Goal: Task Accomplishment & Management: Complete application form

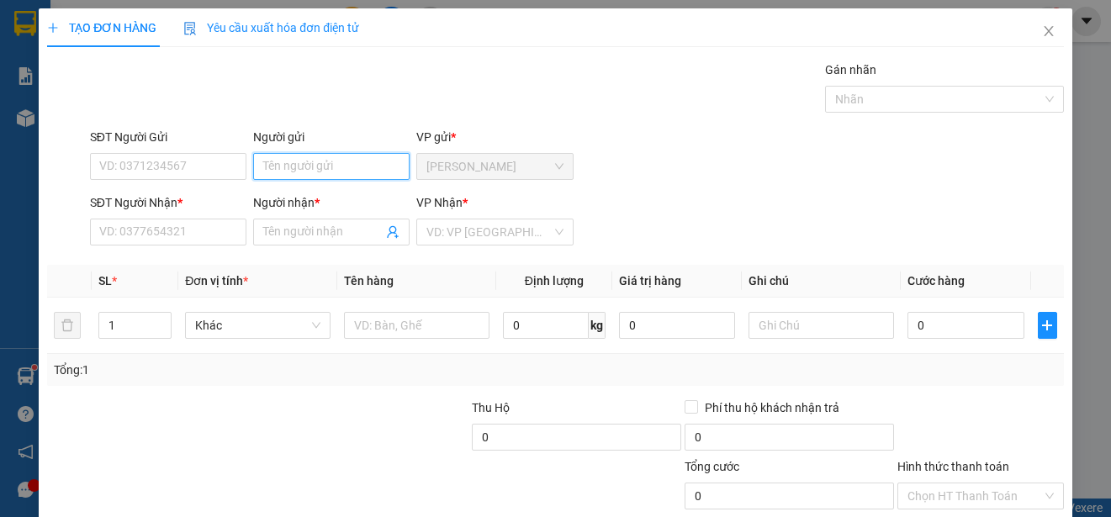
click at [335, 165] on input "Người gửi" at bounding box center [331, 166] width 156 height 27
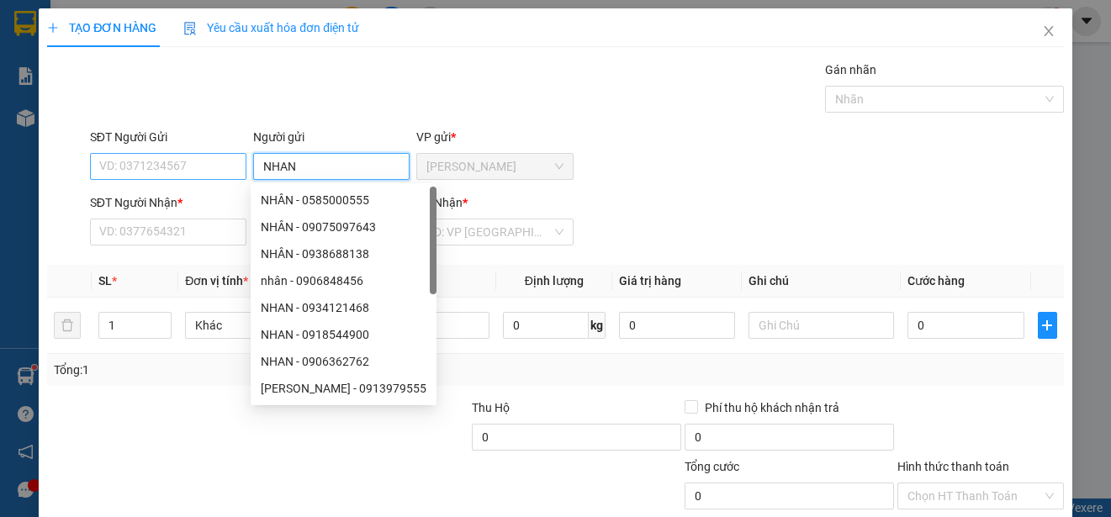
type input "NHAN"
click at [189, 165] on input "SĐT Người Gửi" at bounding box center [168, 166] width 156 height 27
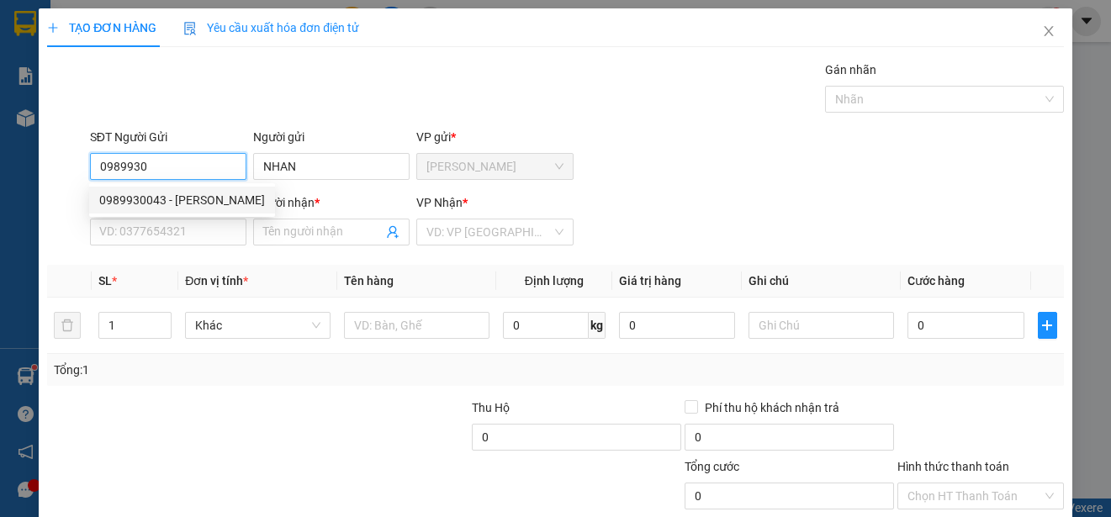
click at [178, 194] on div "0989930043 - [PERSON_NAME]" at bounding box center [182, 200] width 166 height 19
type input "0989930043"
type input "0936394485"
type input "TUNG"
type input "30.000"
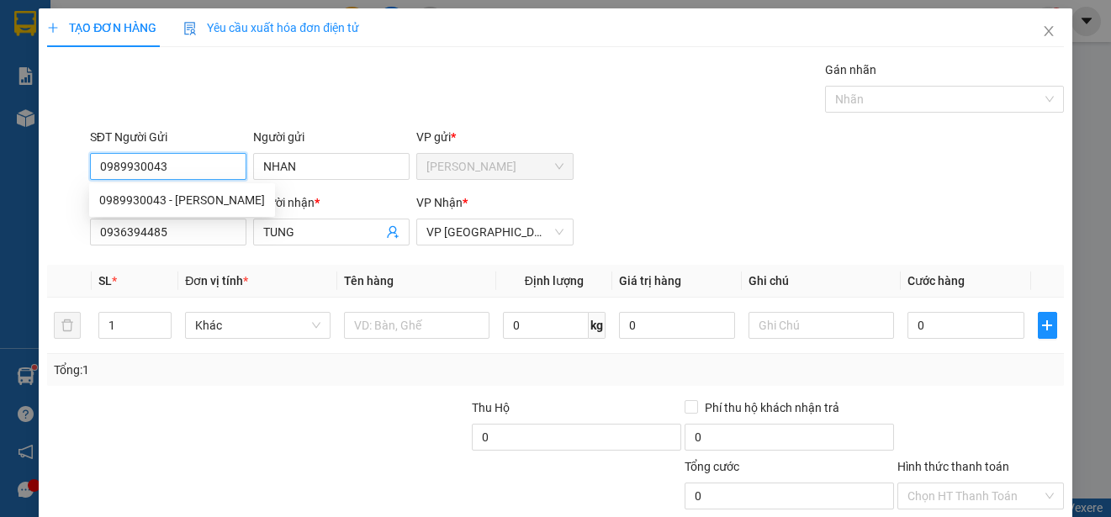
type input "30.000"
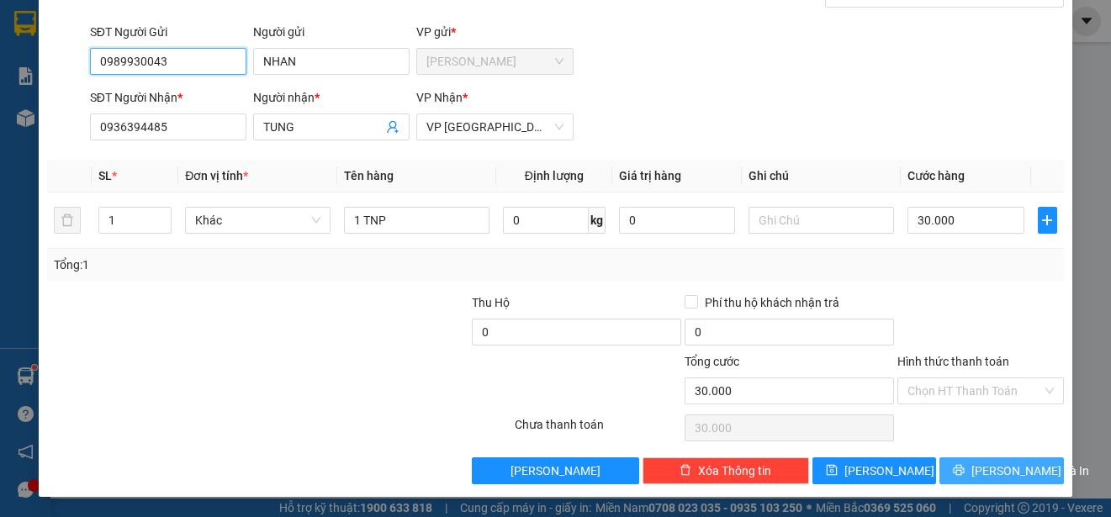
type input "0989930043"
click at [997, 474] on span "[PERSON_NAME] và In" at bounding box center [1031, 471] width 118 height 19
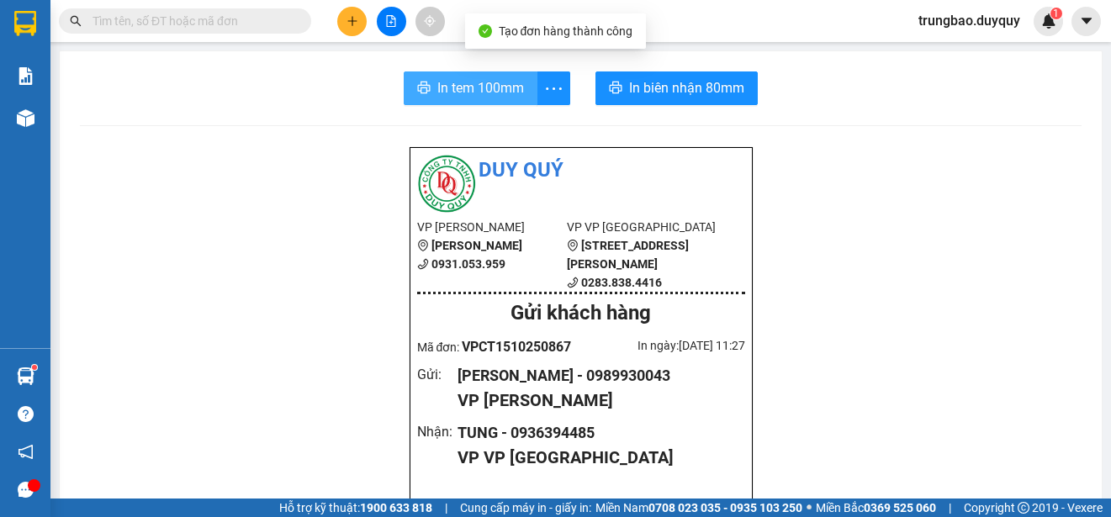
click at [476, 88] on span "In tem 100mm" at bounding box center [481, 87] width 87 height 21
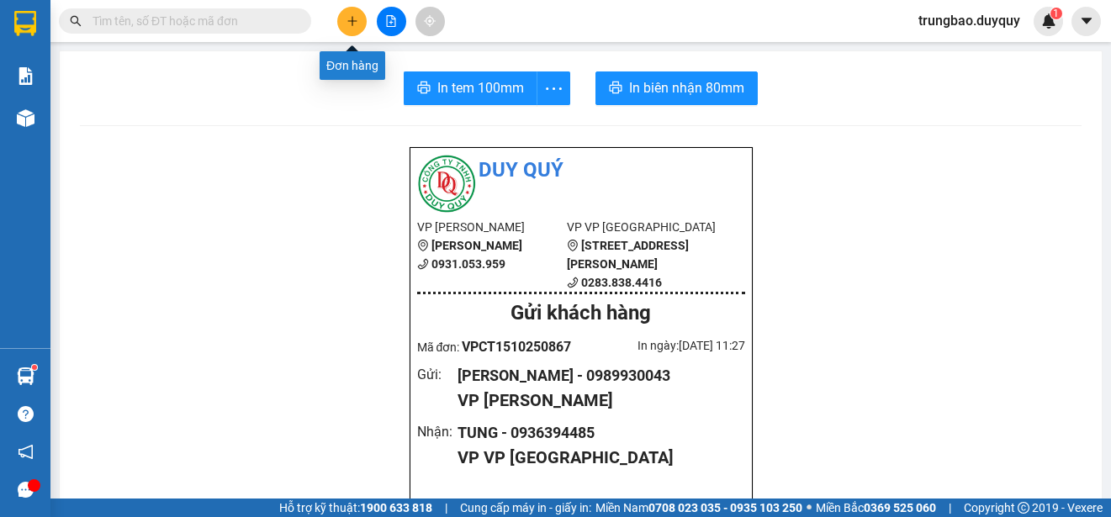
click at [358, 21] on icon "plus" at bounding box center [353, 21] width 12 height 12
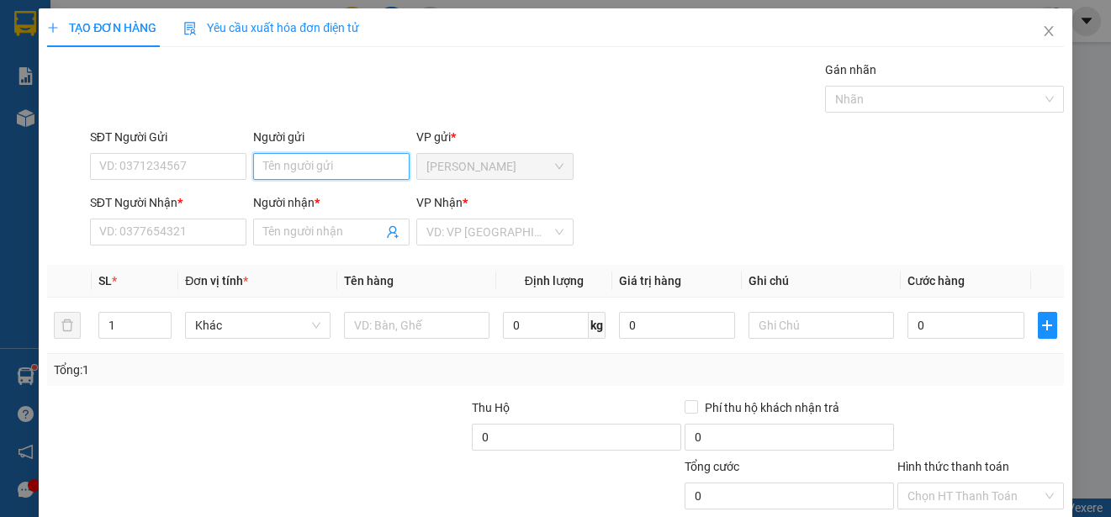
click at [370, 162] on input "Người gửi" at bounding box center [331, 166] width 156 height 27
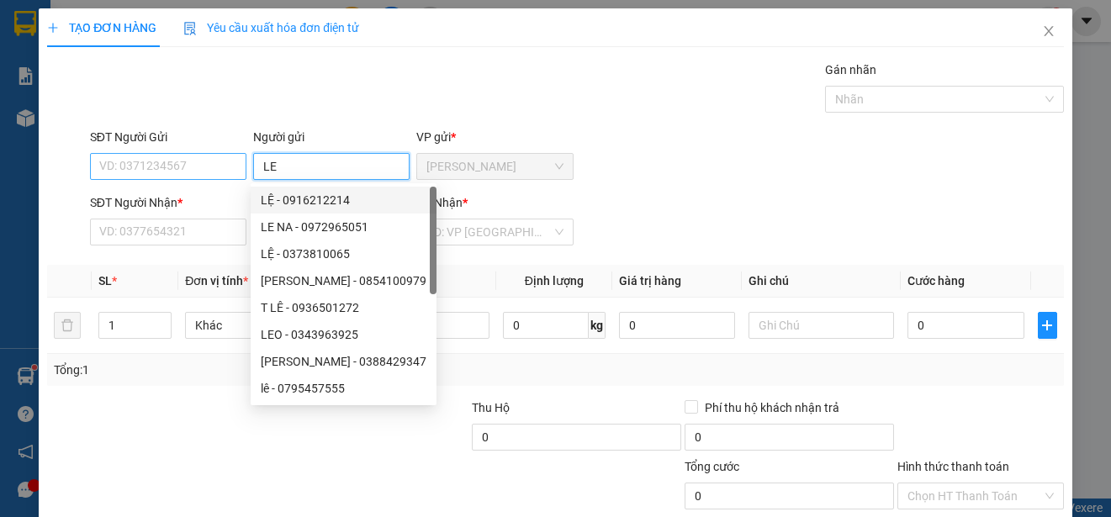
type input "LE"
click at [221, 167] on input "SĐT Người Gửi" at bounding box center [168, 166] width 156 height 27
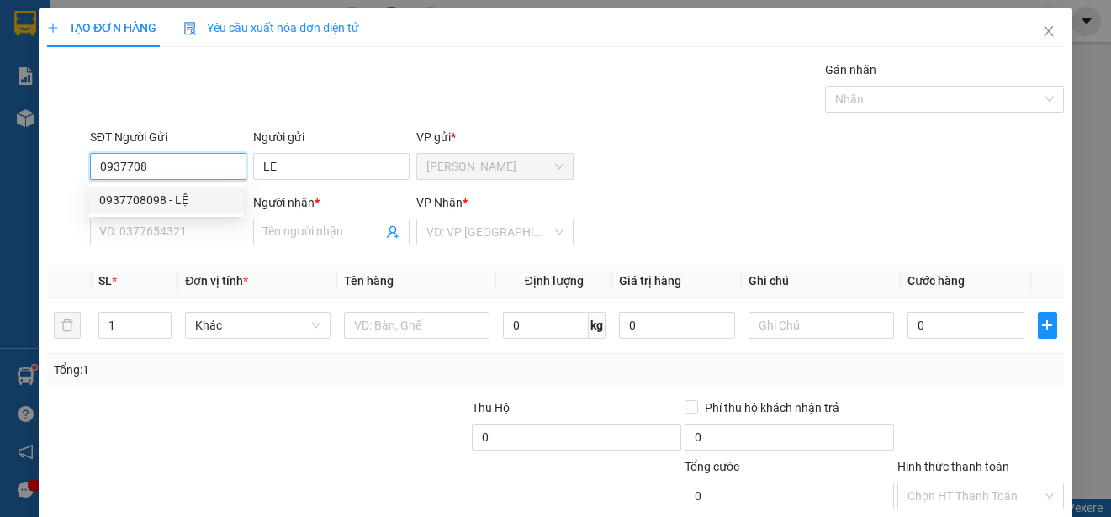
click at [203, 200] on div "0937708098 - LỆ" at bounding box center [166, 200] width 135 height 19
type input "0937708098"
type input "LỆ"
type input "0936788703"
type input "PHUONG"
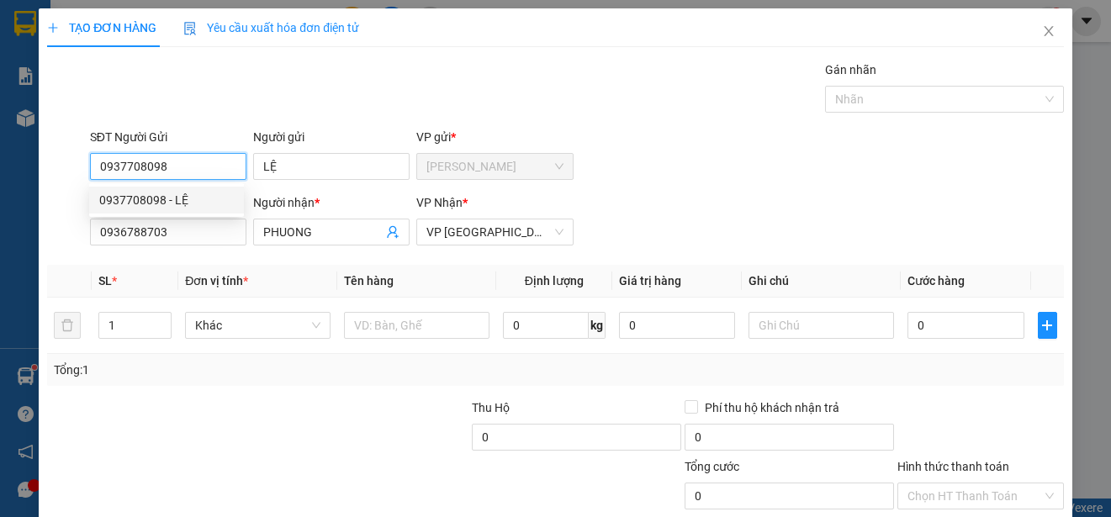
type input "30.000"
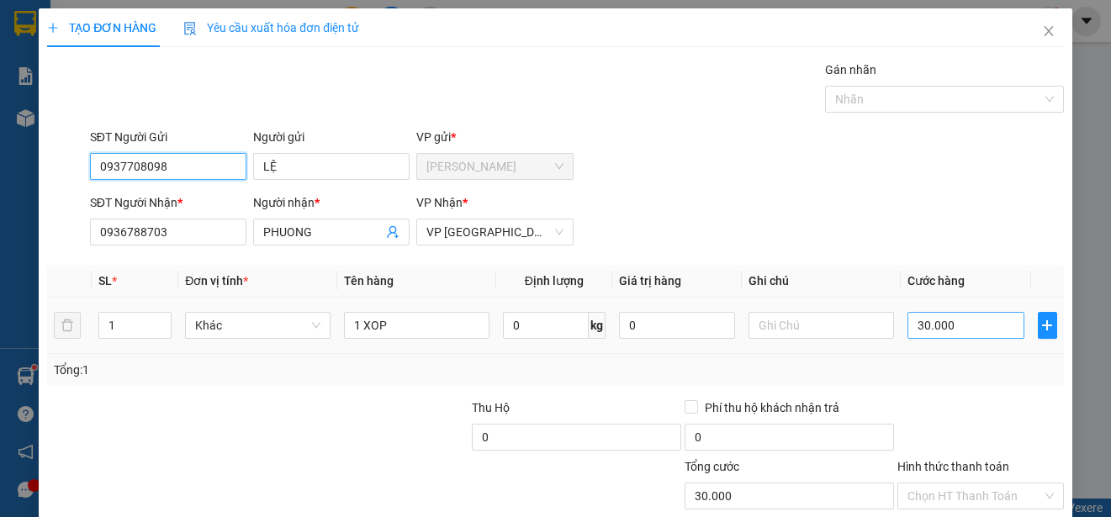
type input "0937708098"
click at [908, 326] on input "30.000" at bounding box center [966, 325] width 117 height 27
type input "0"
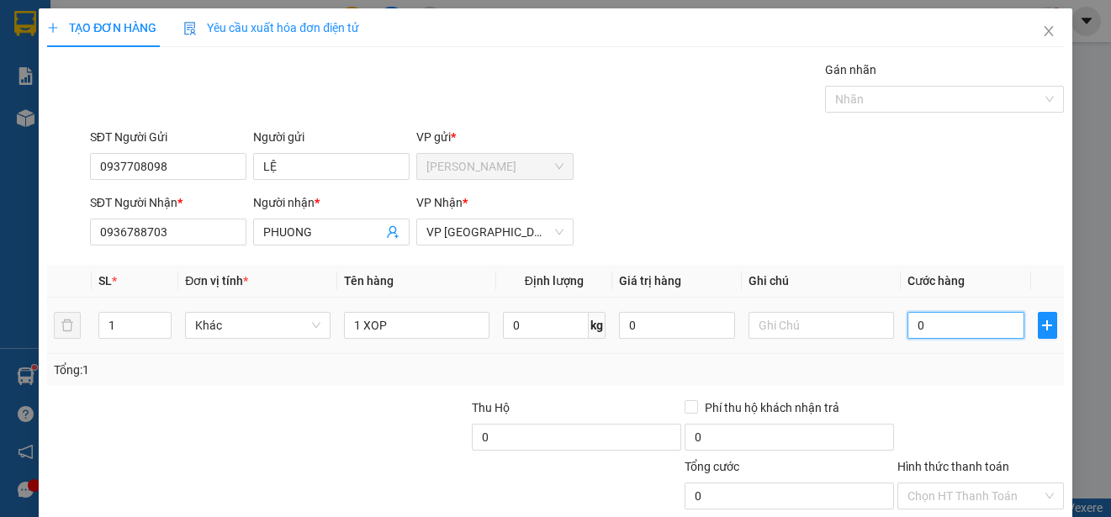
click at [908, 326] on input "0" at bounding box center [966, 325] width 117 height 27
type input "20"
type input "200"
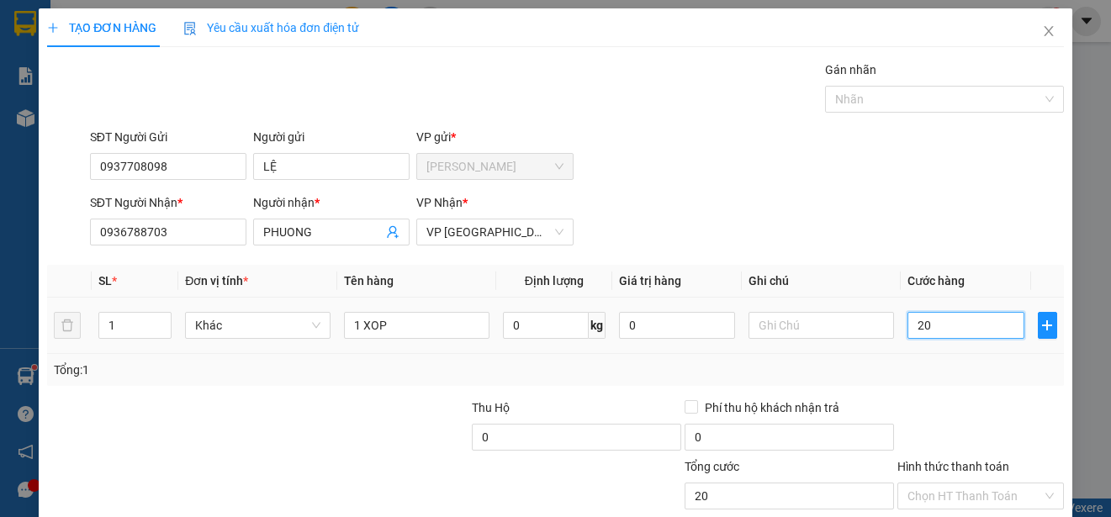
type input "200"
type input "2.000"
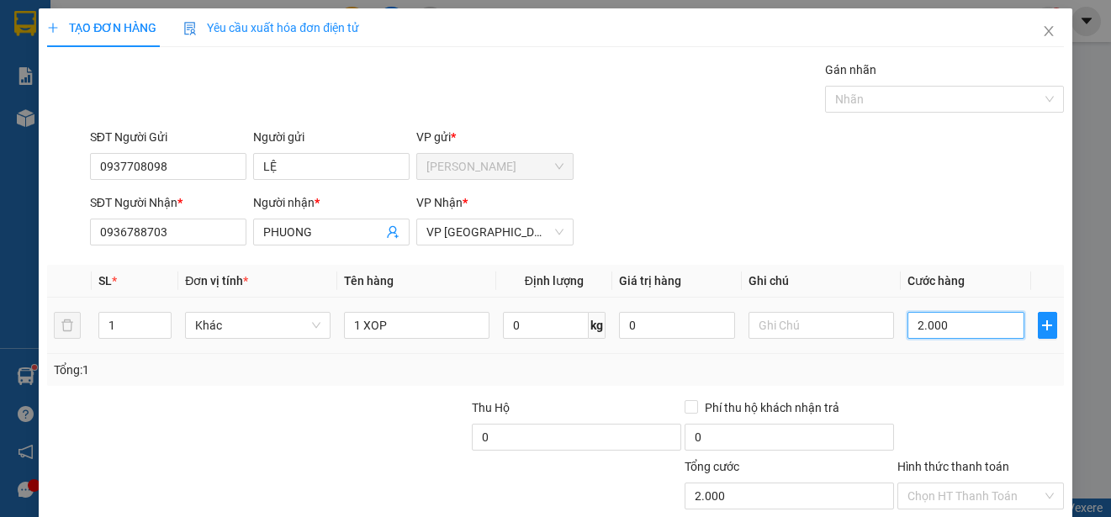
type input "20.000"
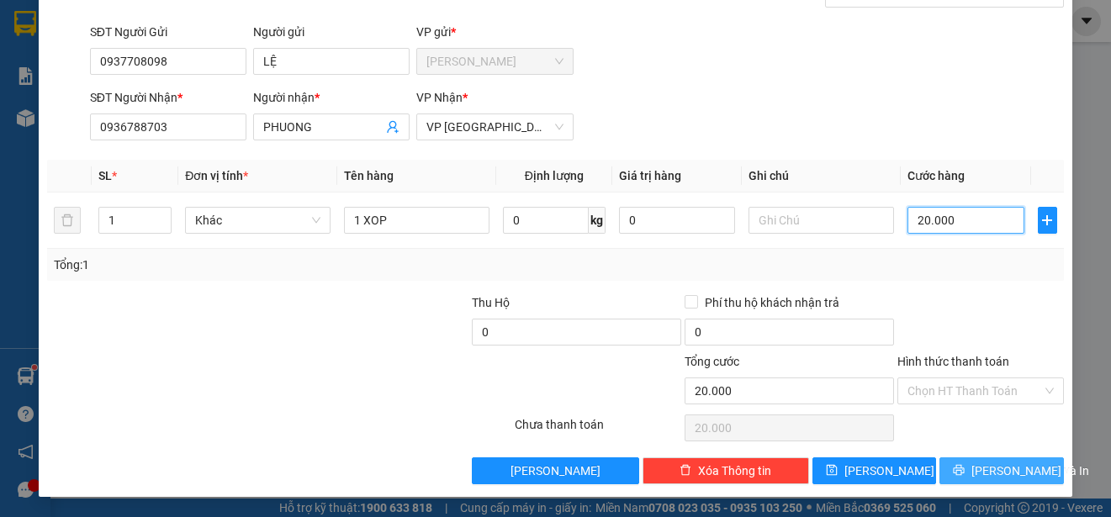
type input "20.000"
click at [1010, 468] on span "[PERSON_NAME] và In" at bounding box center [1031, 471] width 118 height 19
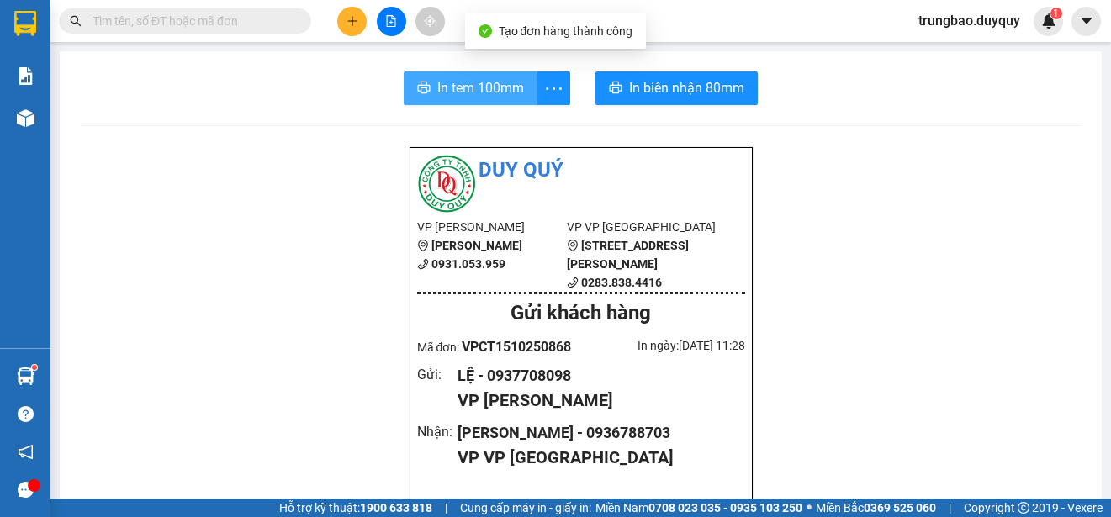
click at [493, 93] on span "In tem 100mm" at bounding box center [481, 87] width 87 height 21
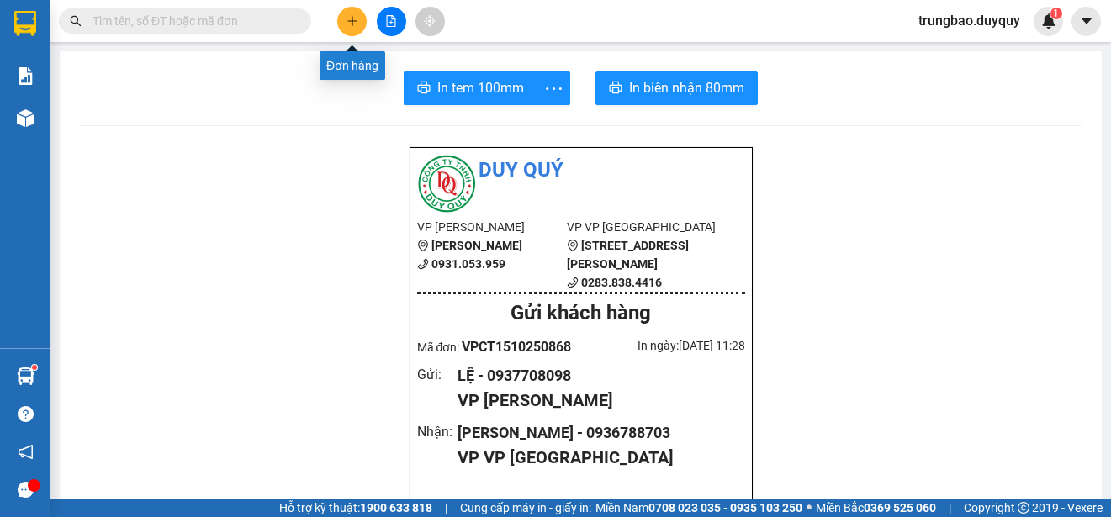
click at [353, 25] on icon "plus" at bounding box center [352, 20] width 1 height 9
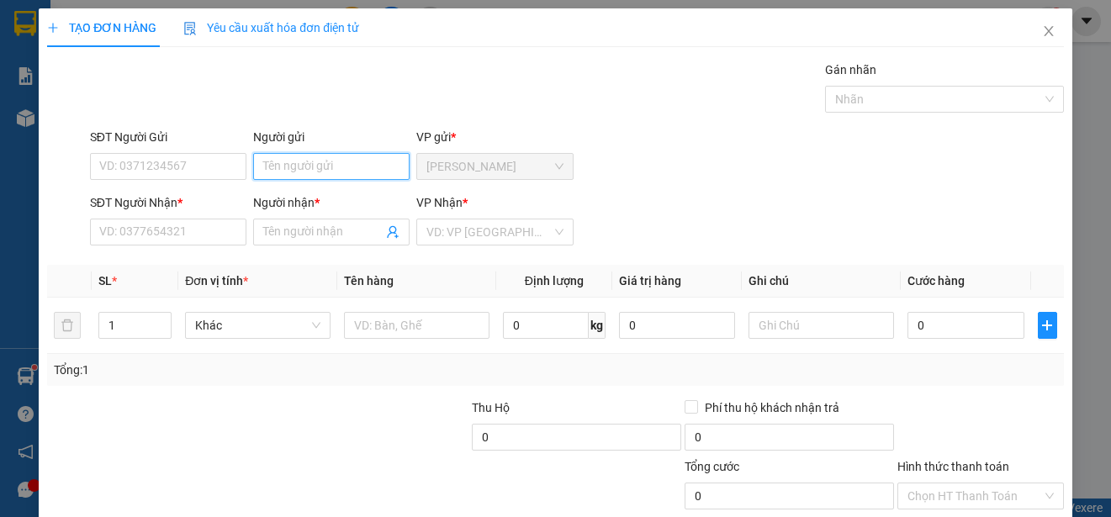
click at [379, 162] on input "Người gửi" at bounding box center [331, 166] width 156 height 27
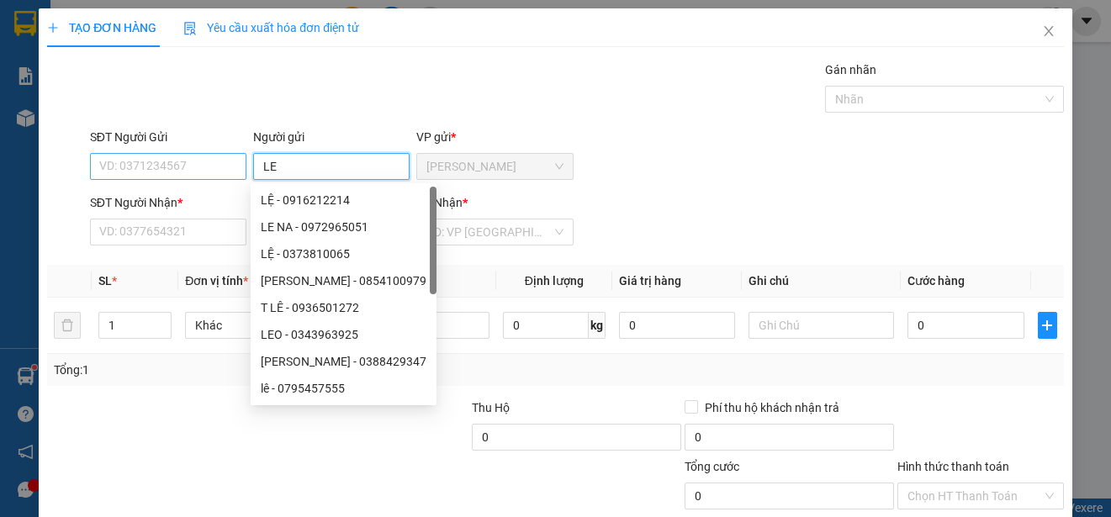
type input "LE"
click at [191, 167] on input "SĐT Người Gửi" at bounding box center [168, 166] width 156 height 27
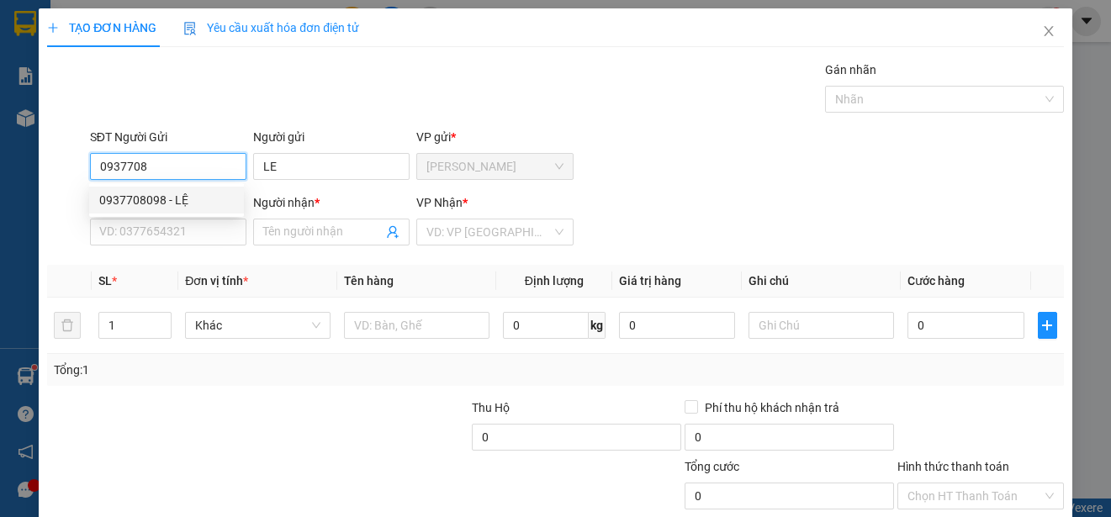
click at [193, 197] on div "0937708098 - LỆ" at bounding box center [166, 200] width 135 height 19
type input "0937708098"
type input "LỆ"
type input "0936788703"
type input "PHUONG"
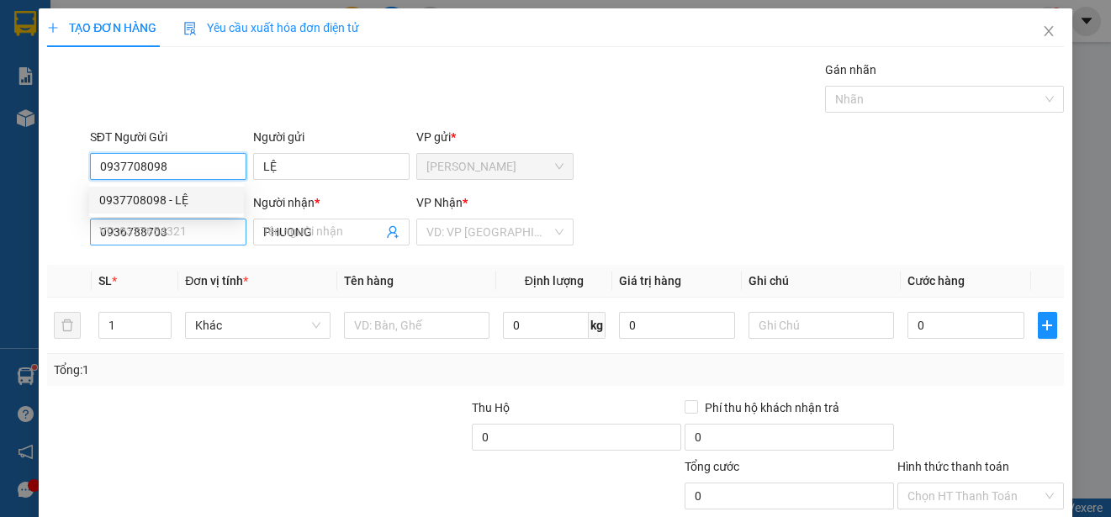
type input "20.000"
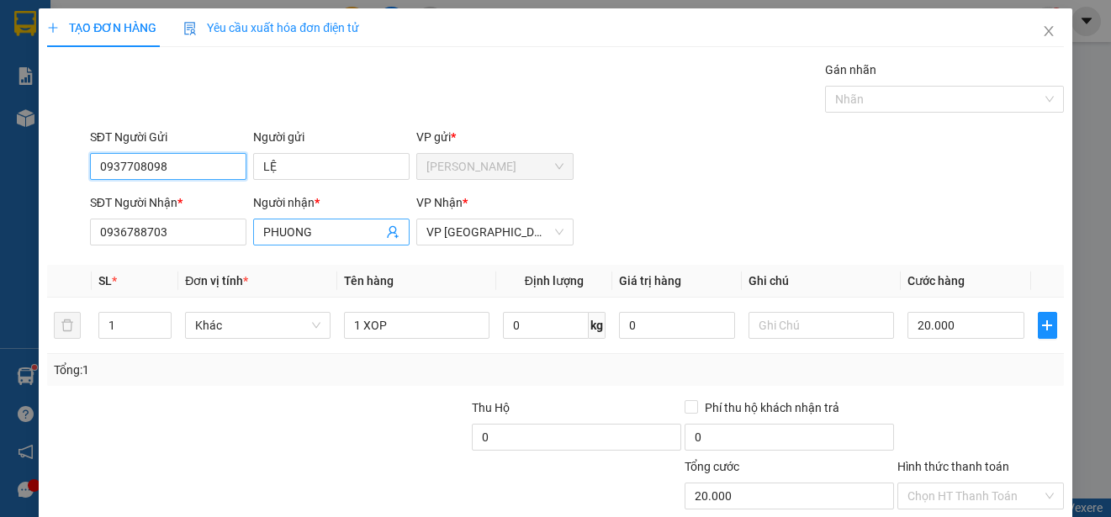
type input "0937708098"
click at [336, 231] on input "PHUONG" at bounding box center [322, 232] width 119 height 19
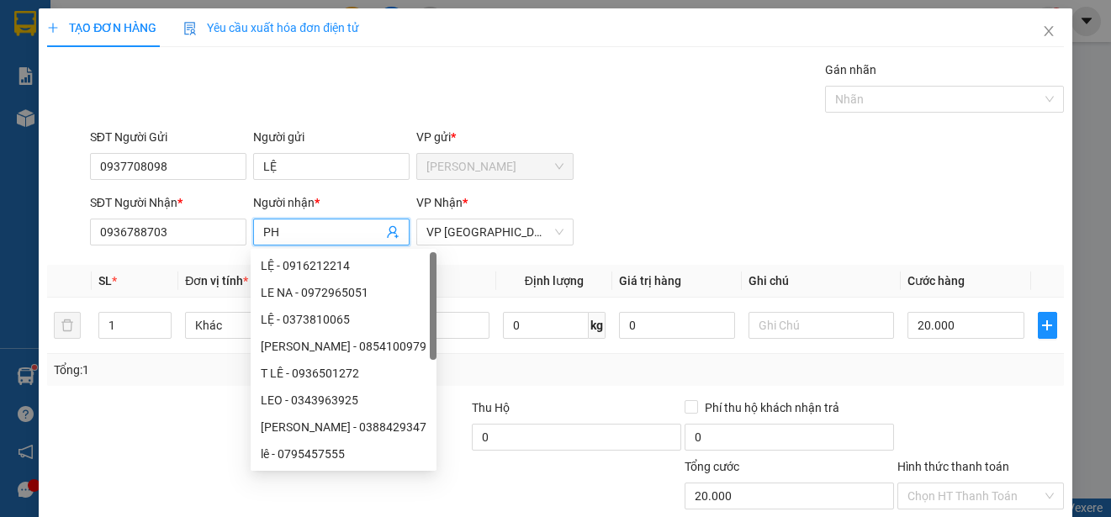
type input "P"
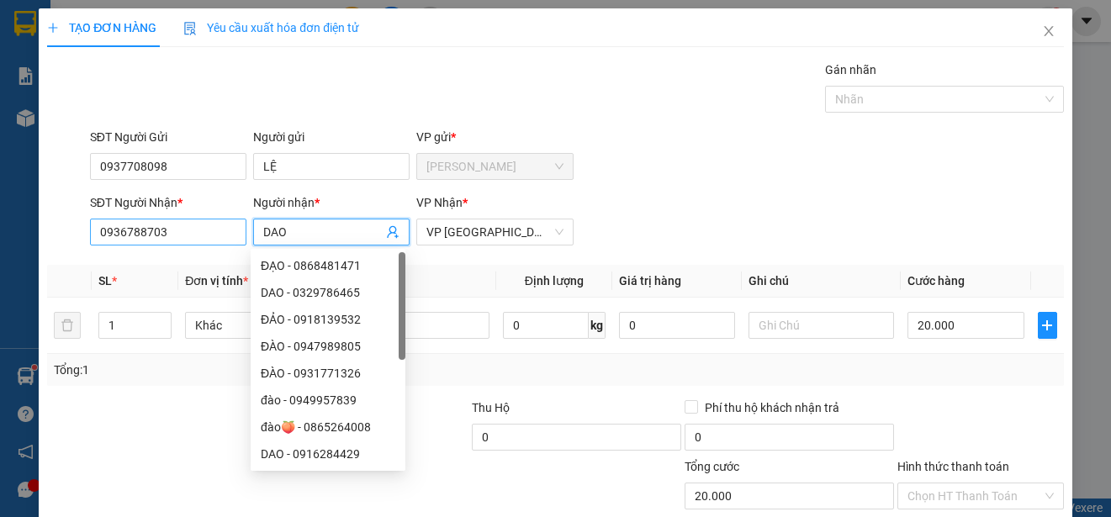
type input "DAO"
click at [205, 236] on input "0936788703" at bounding box center [168, 232] width 156 height 27
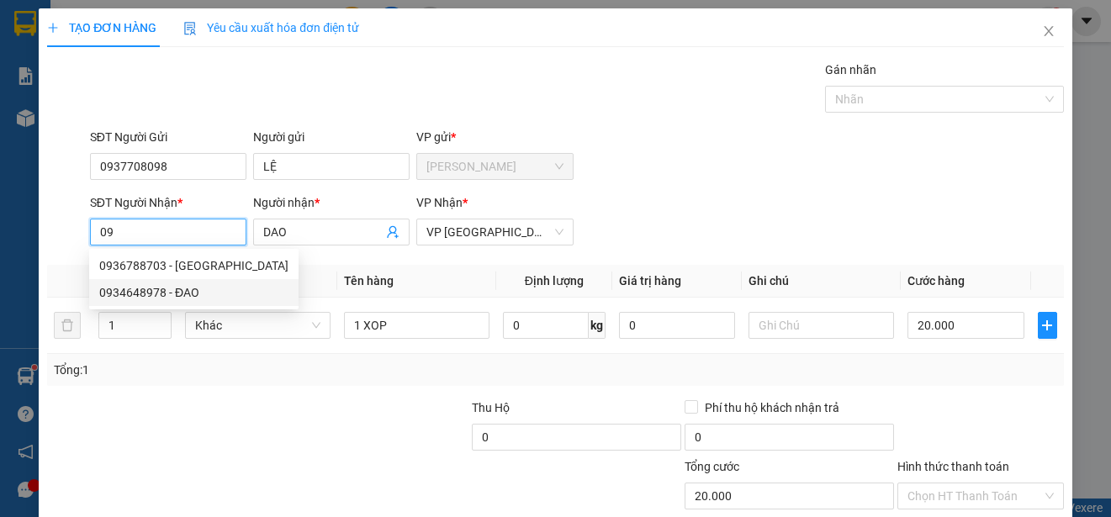
click at [187, 290] on div "0934648978 - ĐAO" at bounding box center [193, 293] width 189 height 19
type input "0934648978"
type input "ĐAO"
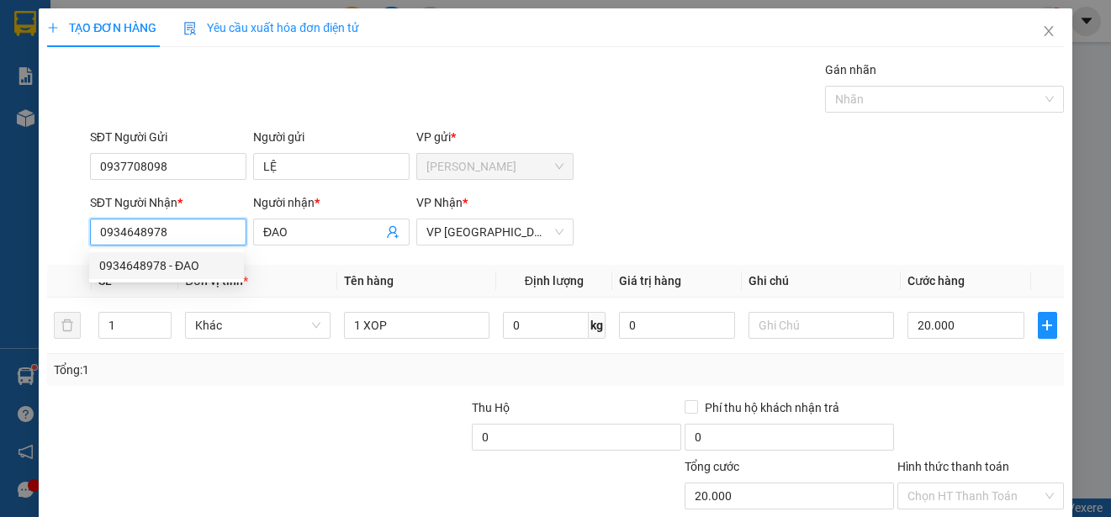
type input "30.000"
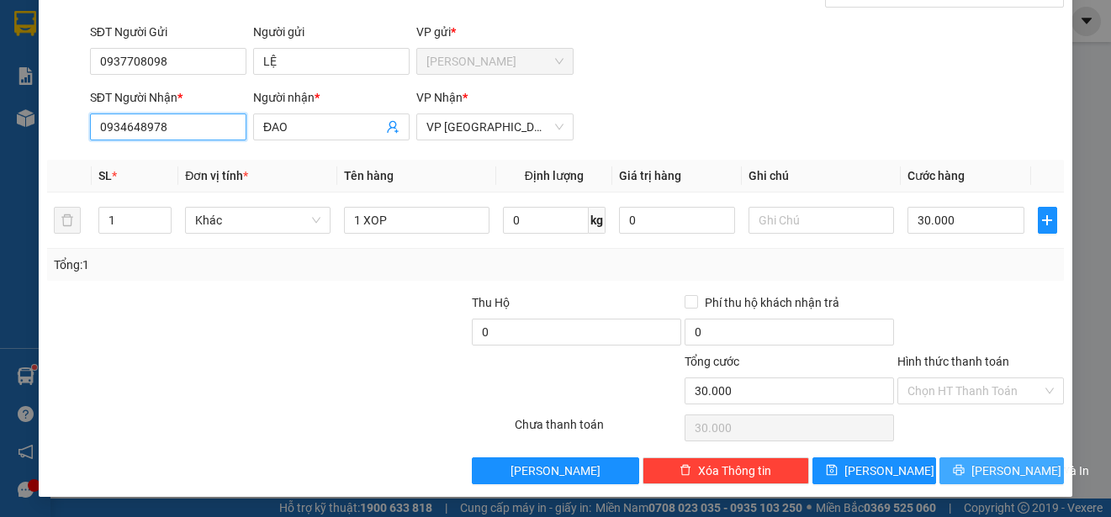
type input "0934648978"
click at [991, 470] on span "[PERSON_NAME] và In" at bounding box center [1031, 471] width 118 height 19
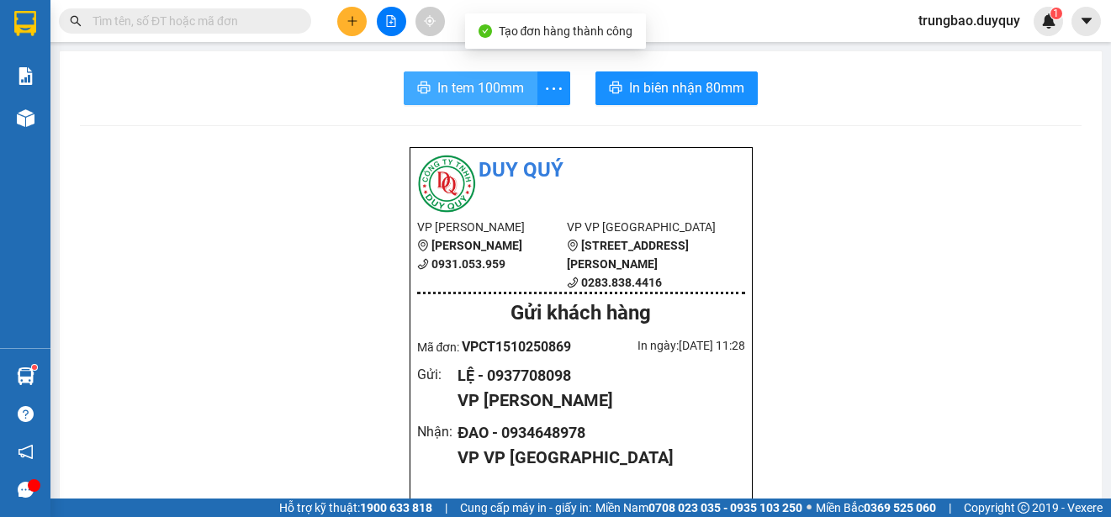
click at [484, 87] on span "In tem 100mm" at bounding box center [481, 87] width 87 height 21
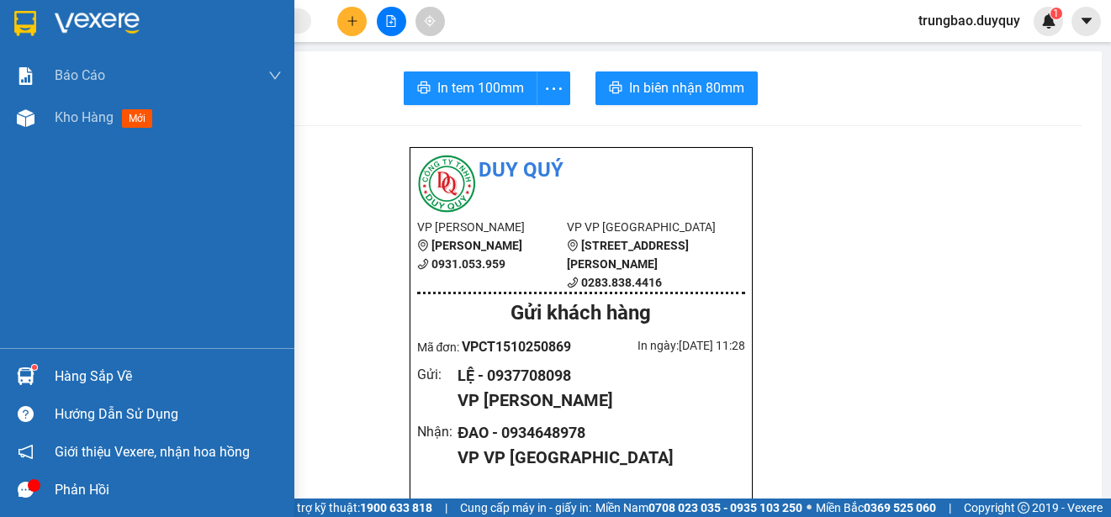
click at [19, 25] on img at bounding box center [25, 23] width 22 height 25
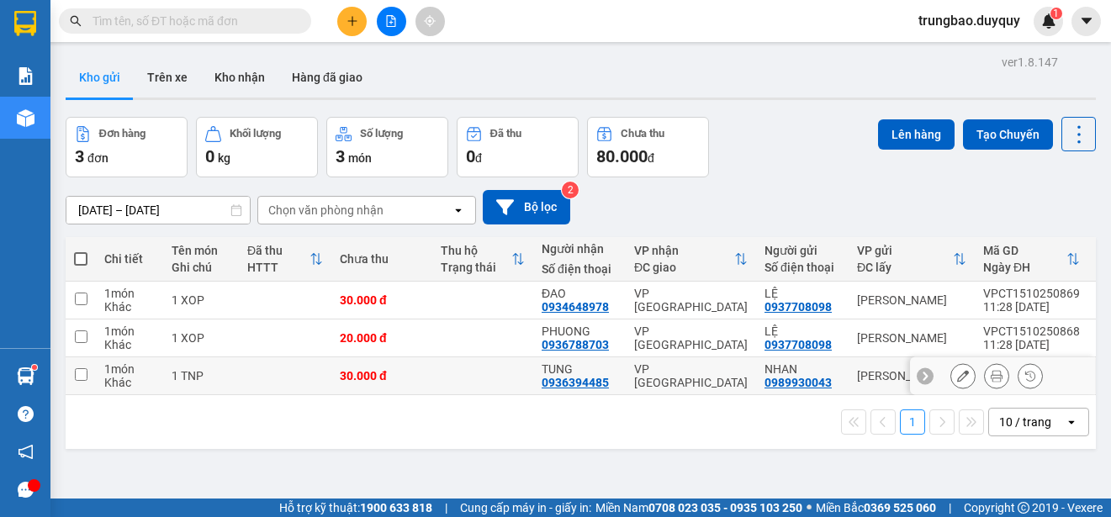
click at [82, 372] on input "checkbox" at bounding box center [81, 375] width 13 height 13
checkbox input "true"
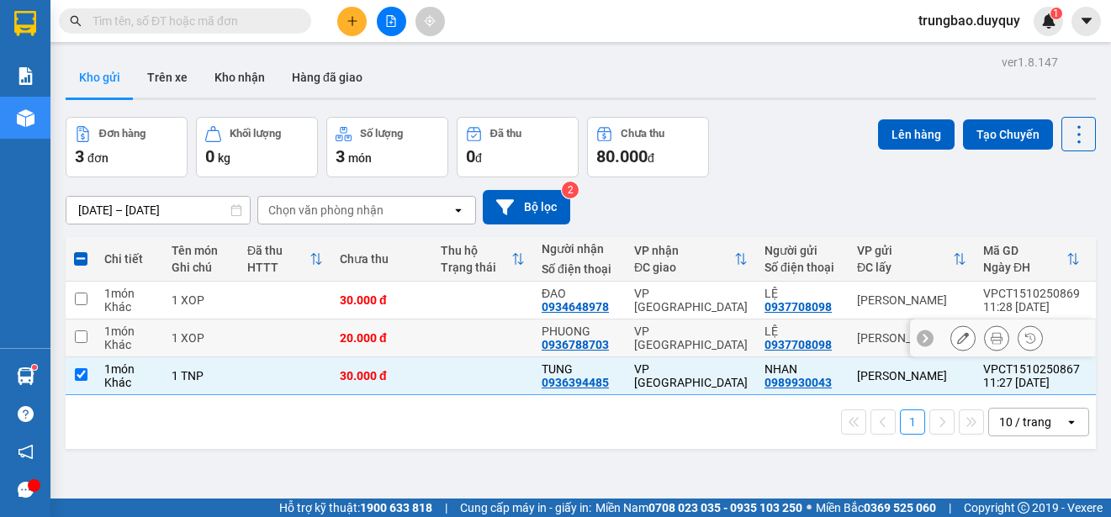
click at [81, 336] on input "checkbox" at bounding box center [81, 337] width 13 height 13
checkbox input "true"
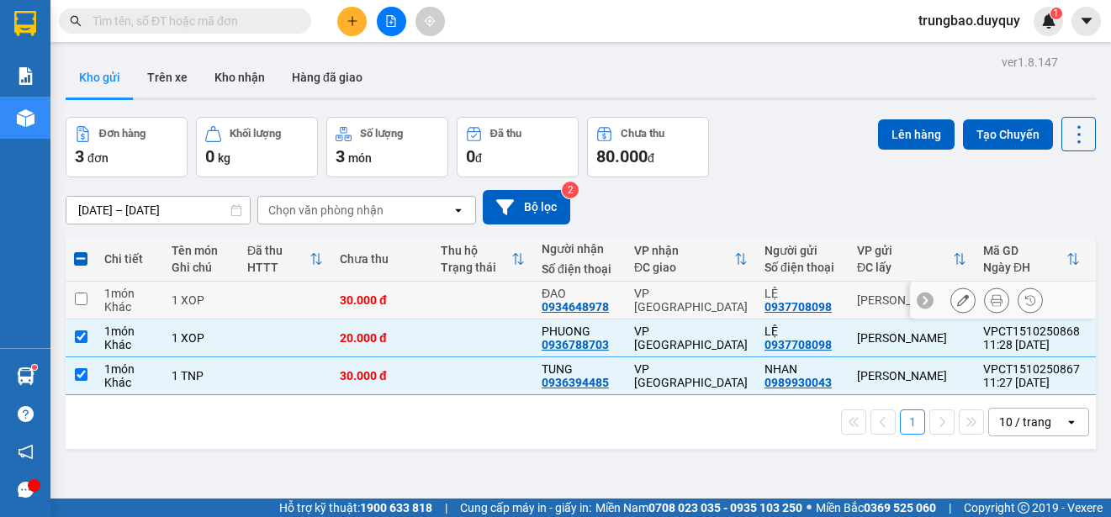
click at [82, 297] on input "checkbox" at bounding box center [81, 299] width 13 height 13
checkbox input "true"
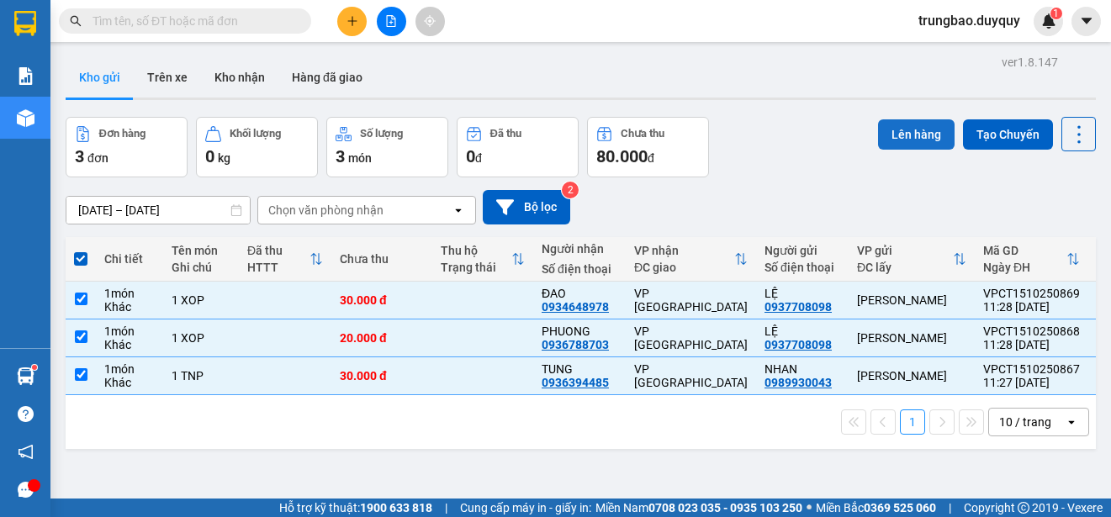
click at [894, 139] on button "Lên hàng" at bounding box center [916, 134] width 77 height 30
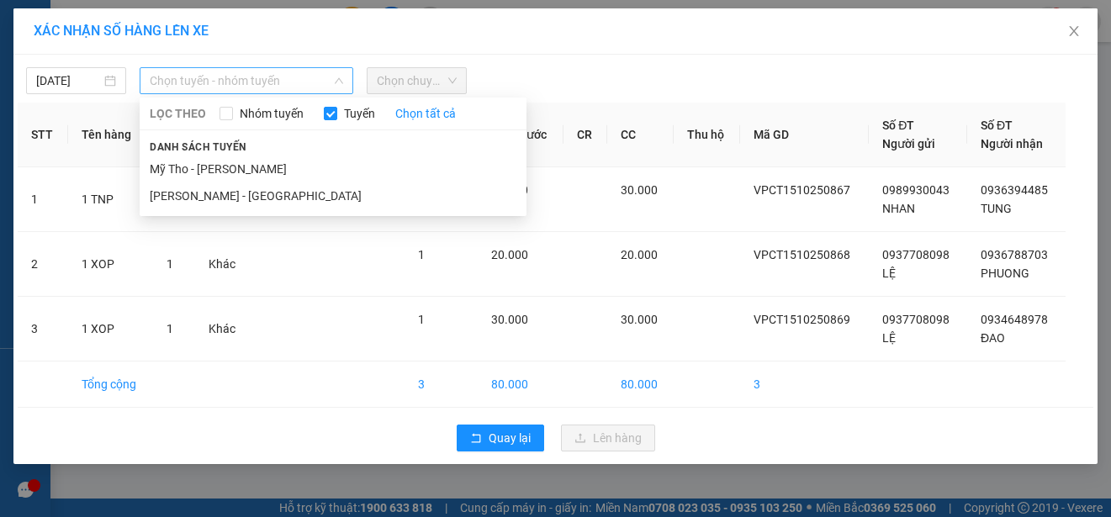
click at [263, 78] on span "Chọn tuyến - nhóm tuyến" at bounding box center [247, 80] width 194 height 25
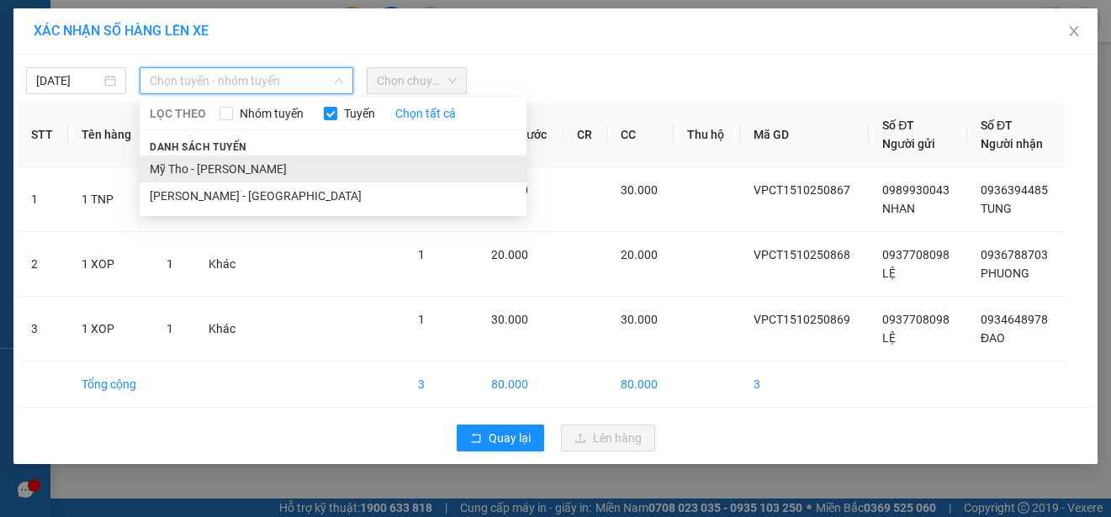
click at [273, 167] on li "Mỹ Tho - [PERSON_NAME]" at bounding box center [333, 169] width 387 height 27
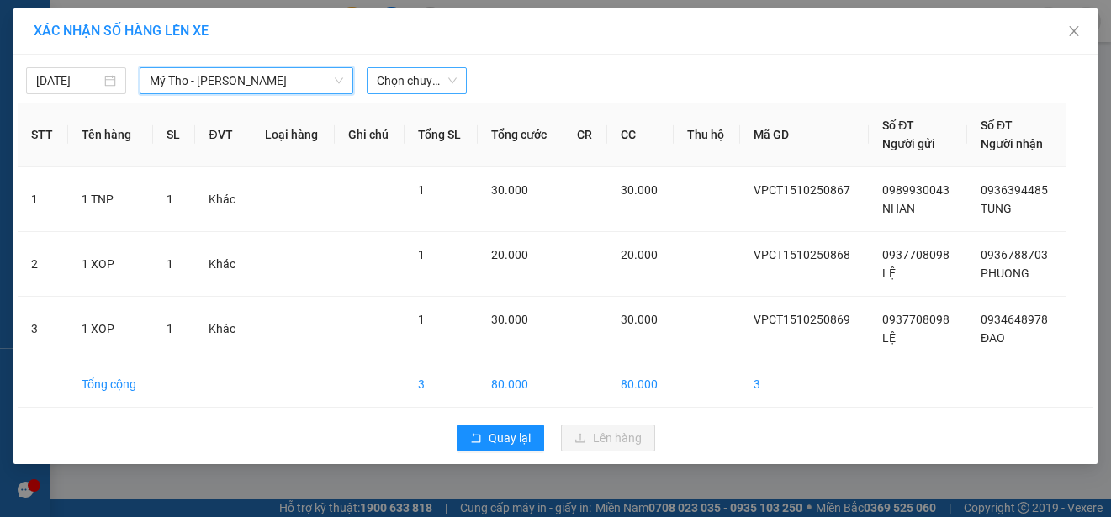
click at [436, 80] on span "Chọn chuyến" at bounding box center [417, 80] width 80 height 25
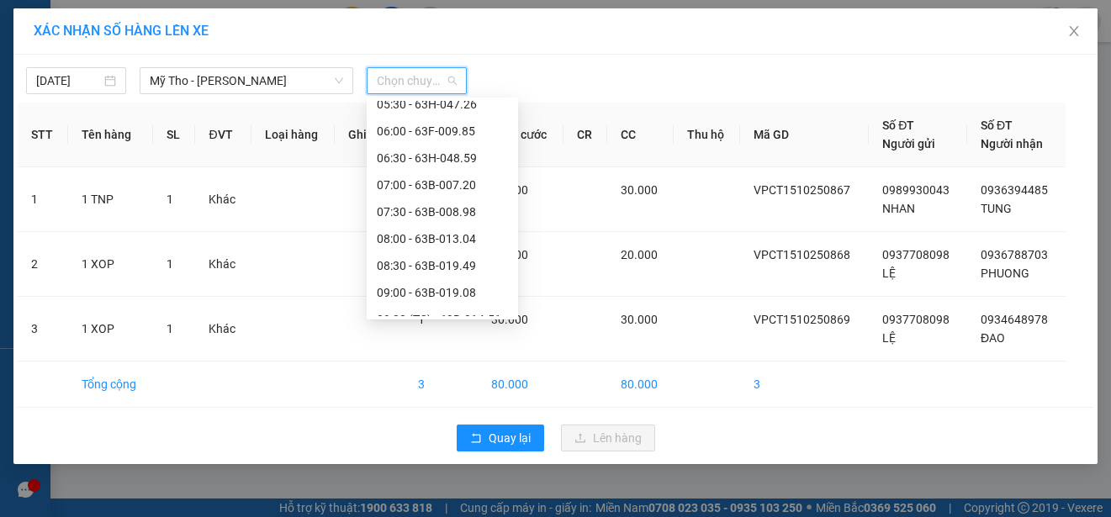
scroll to position [421, 0]
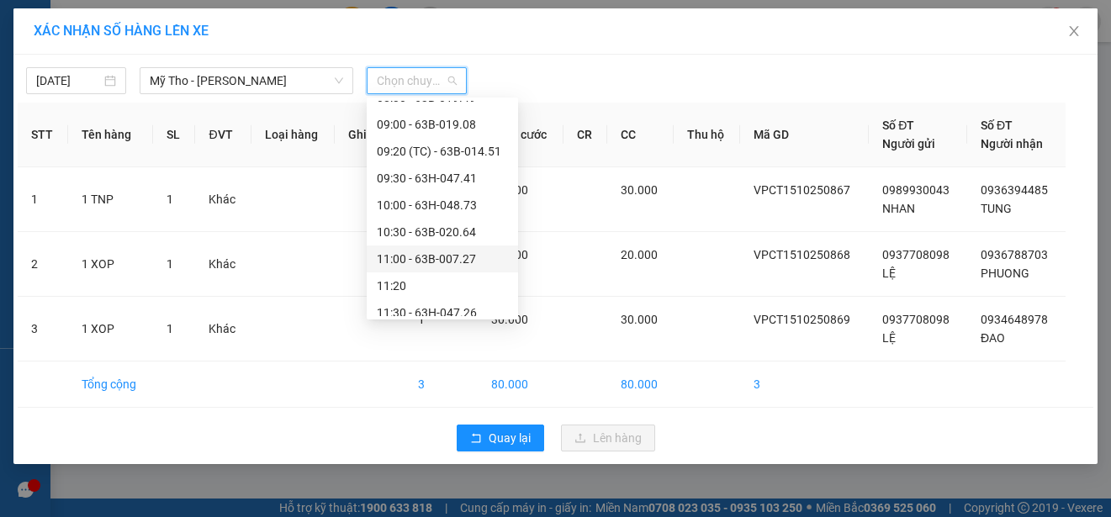
click at [468, 254] on div "11:00 - 63B-007.27" at bounding box center [442, 259] width 131 height 19
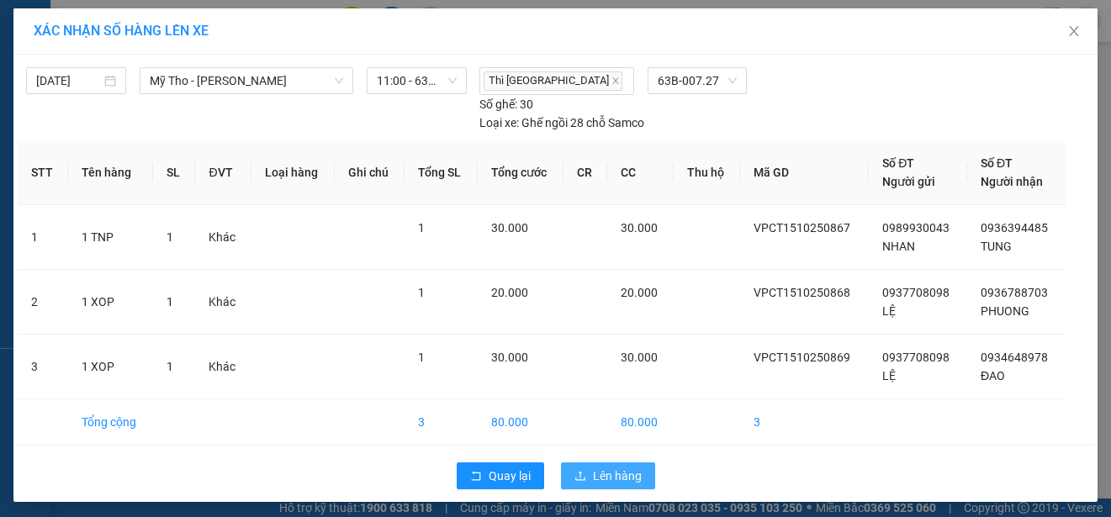
click at [593, 478] on span "Lên hàng" at bounding box center [617, 476] width 49 height 19
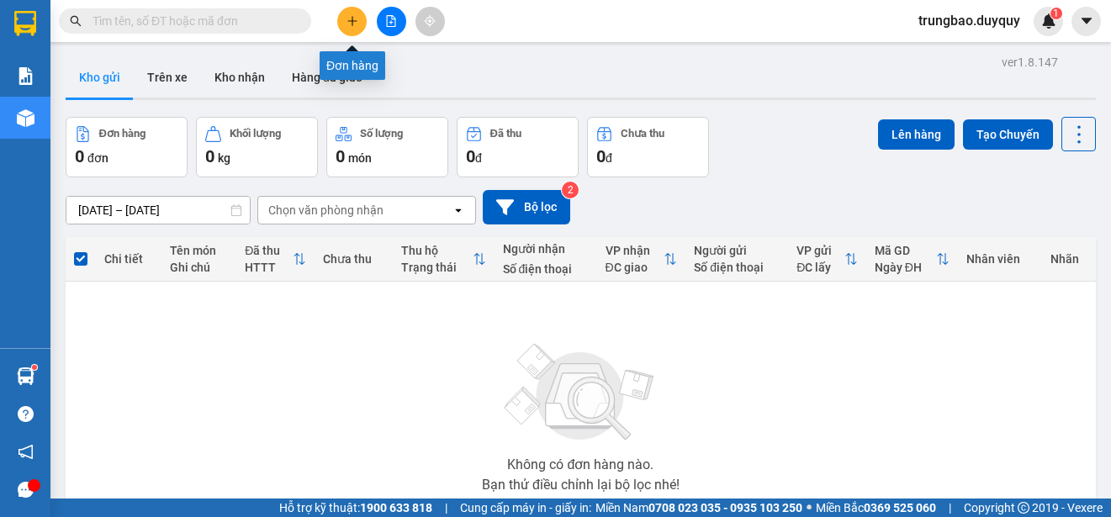
click at [356, 22] on icon "plus" at bounding box center [353, 21] width 12 height 12
